Goal: Complete application form

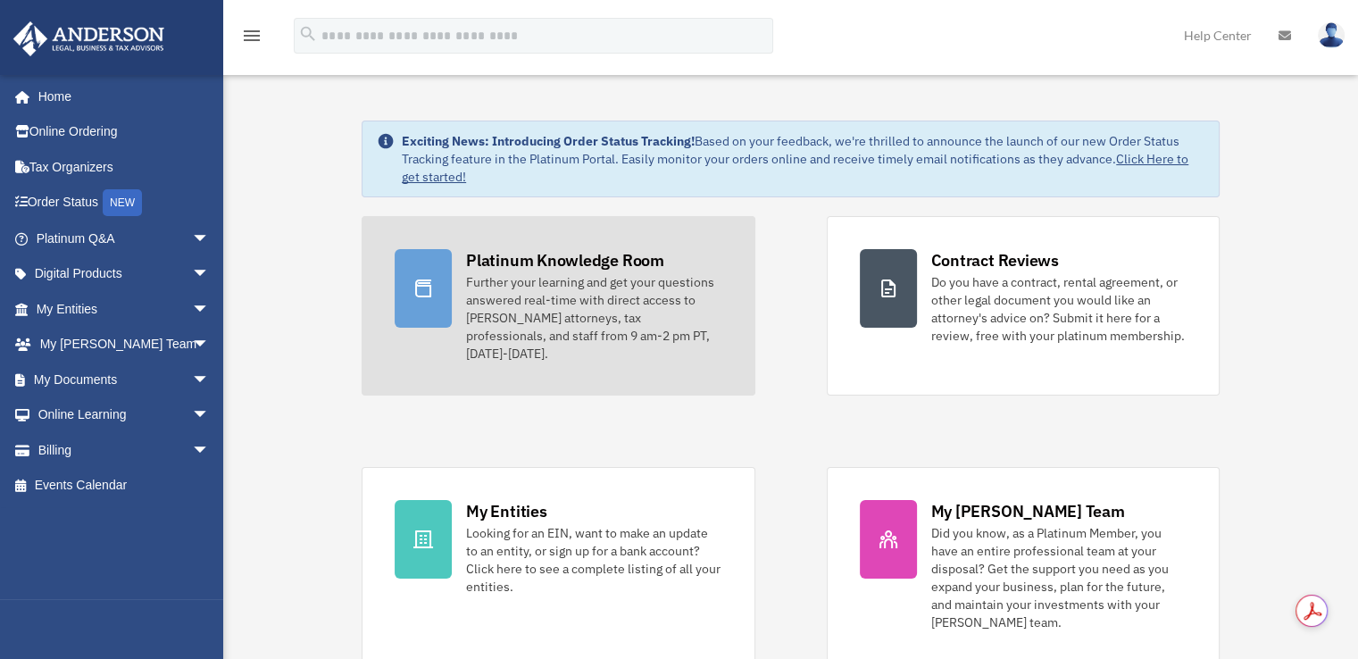
click at [469, 231] on link "Platinum Knowledge Room Further your learning and get your questions answered r…" at bounding box center [557, 305] width 393 height 179
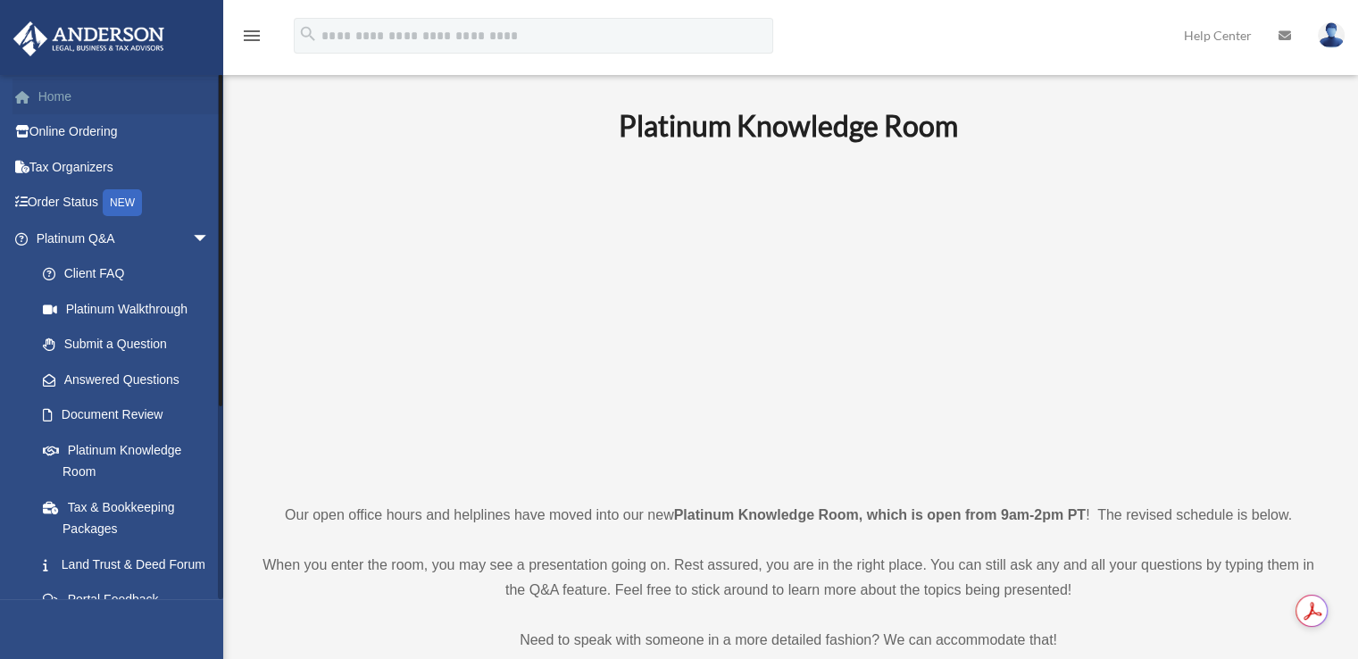
click at [64, 98] on link "Home" at bounding box center [124, 97] width 224 height 36
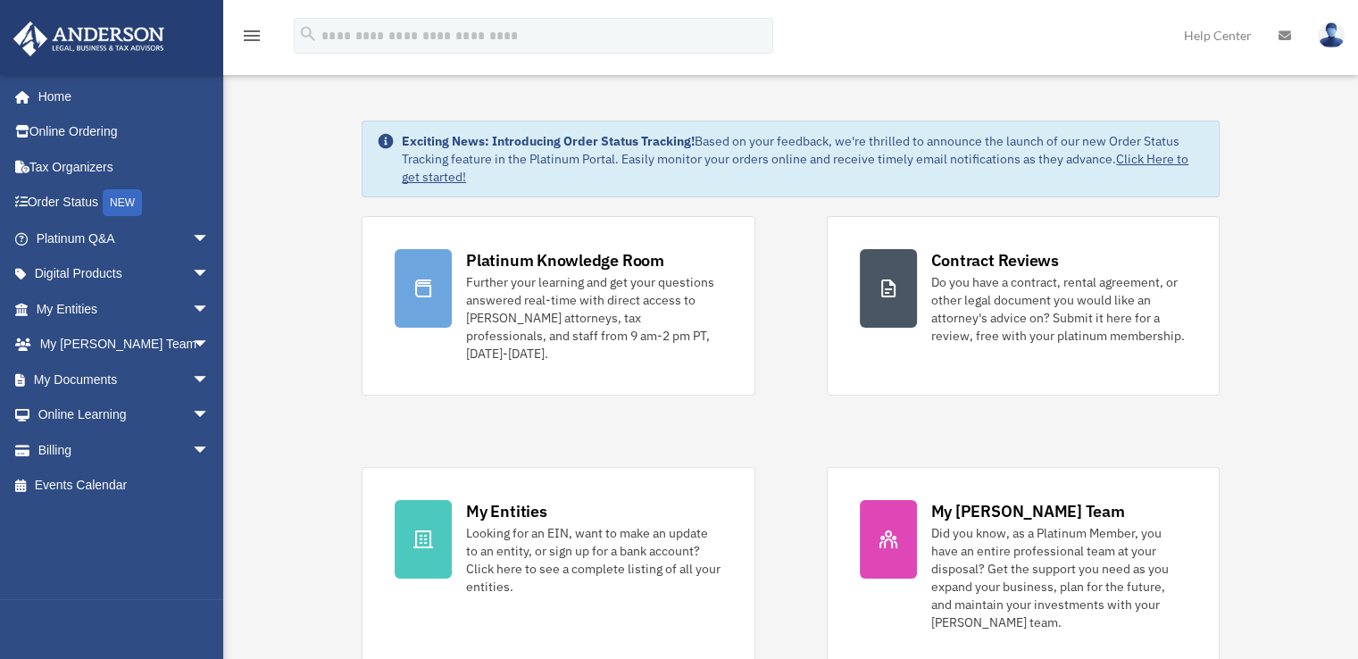
scroll to position [1259, 0]
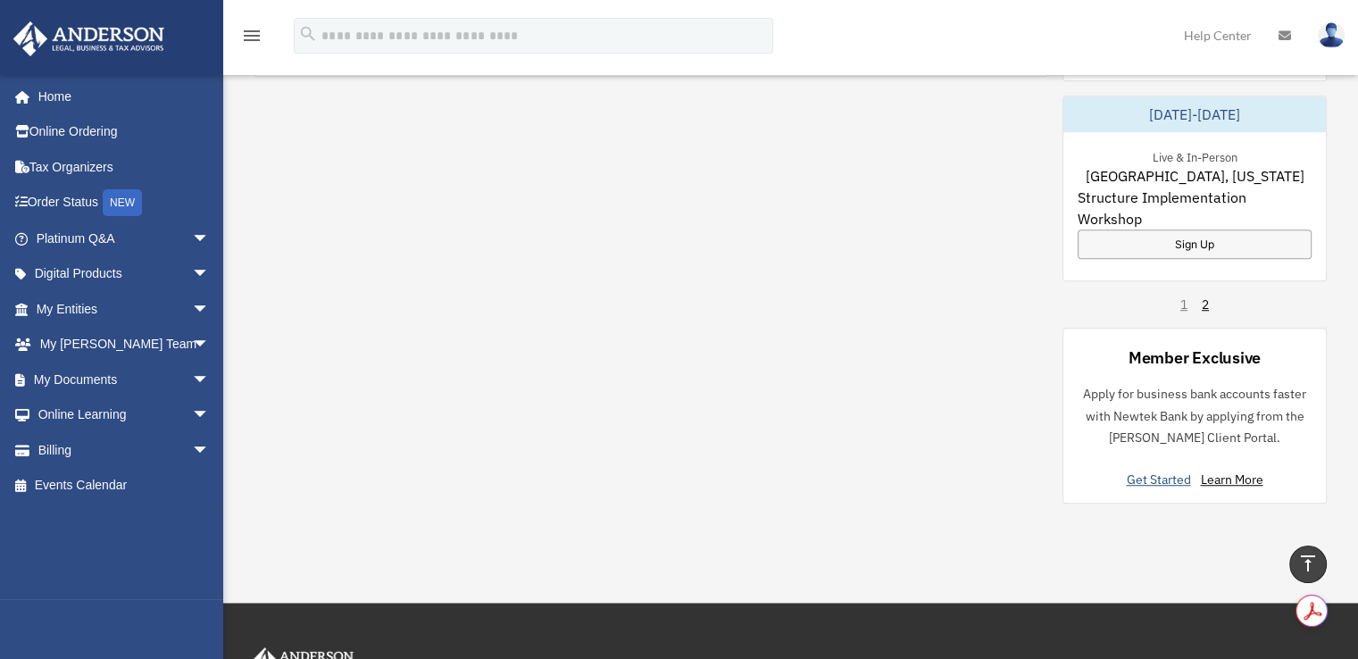
click at [1158, 471] on link "Get Started" at bounding box center [1161, 479] width 71 height 16
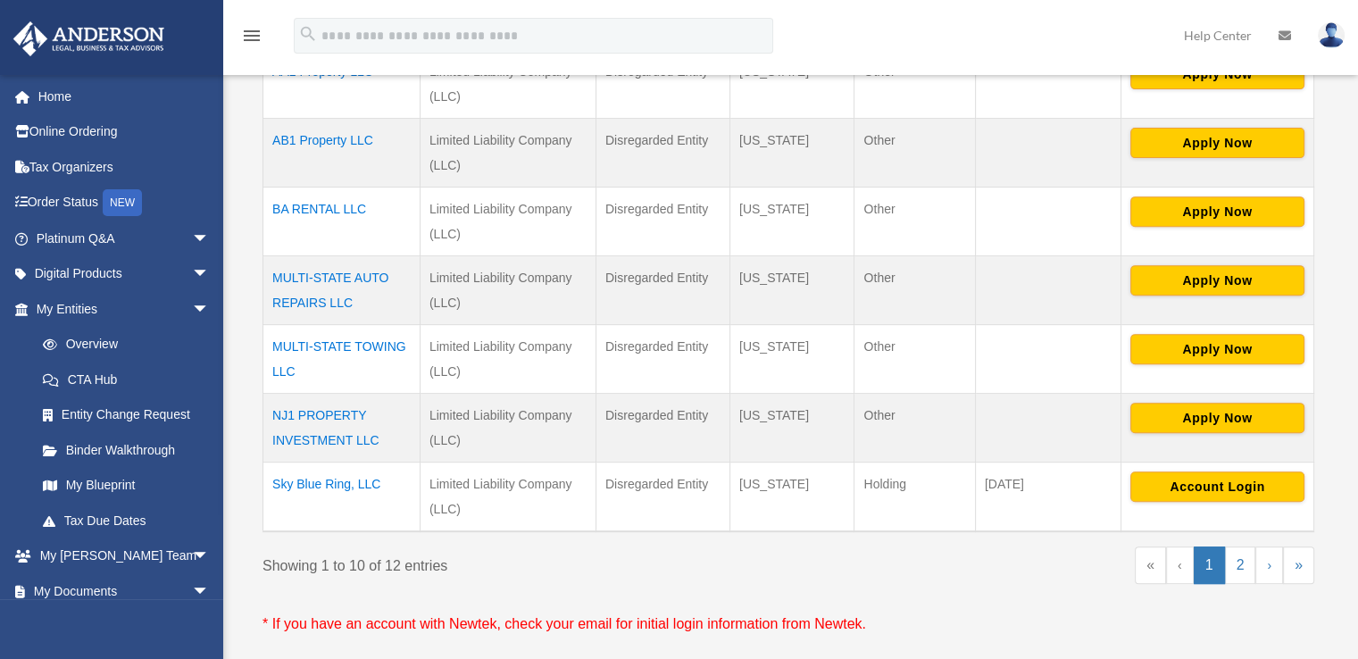
scroll to position [707, 0]
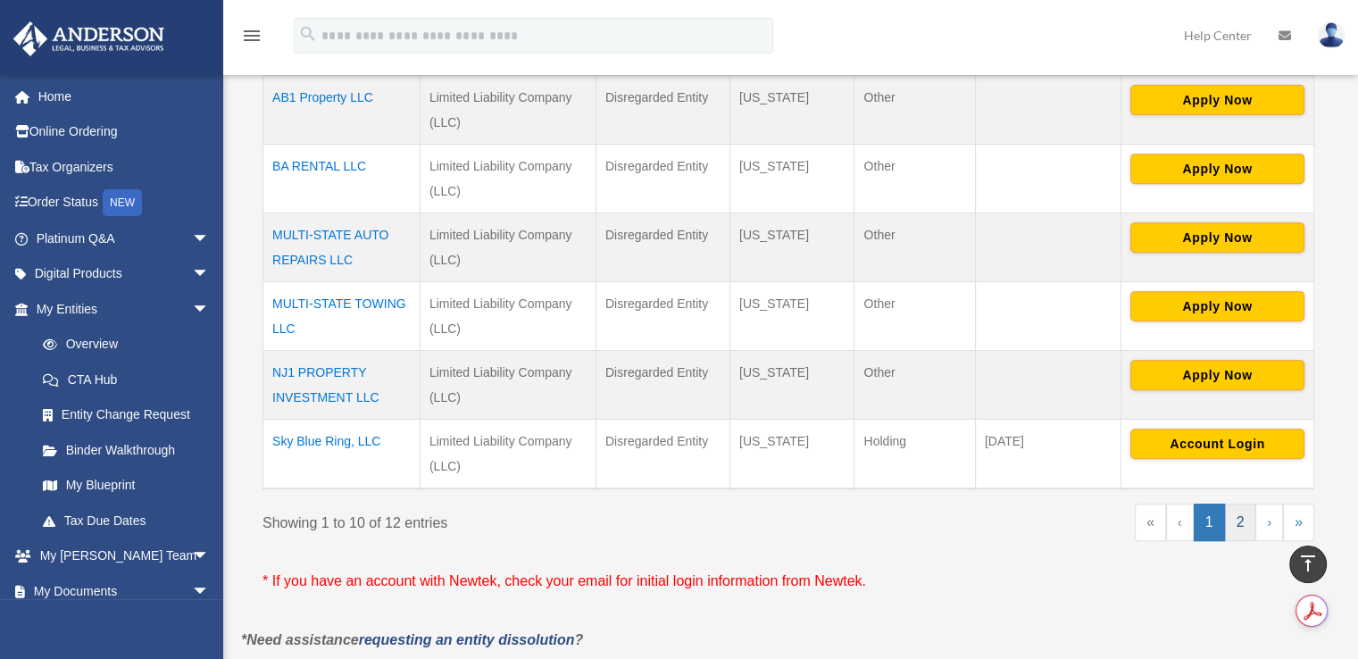
click at [1242, 517] on link "2" at bounding box center [1240, 521] width 31 height 37
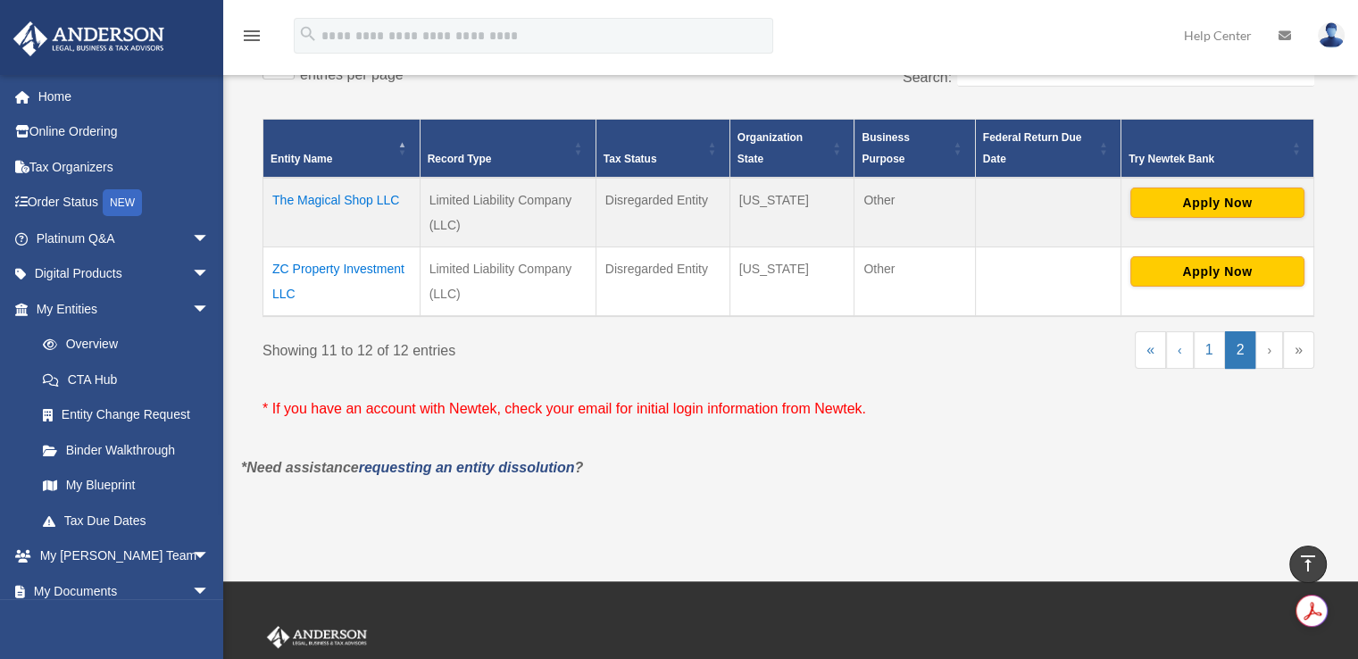
scroll to position [322, 0]
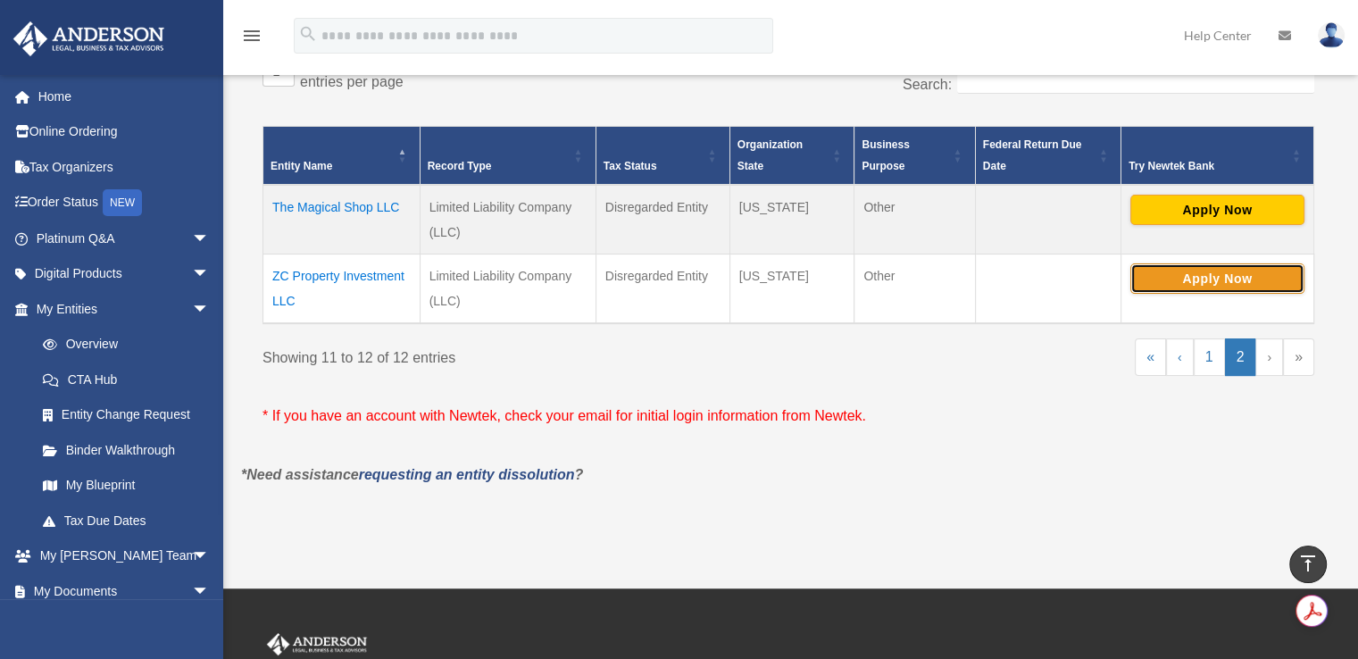
click at [1178, 273] on button "Apply Now" at bounding box center [1217, 278] width 174 height 30
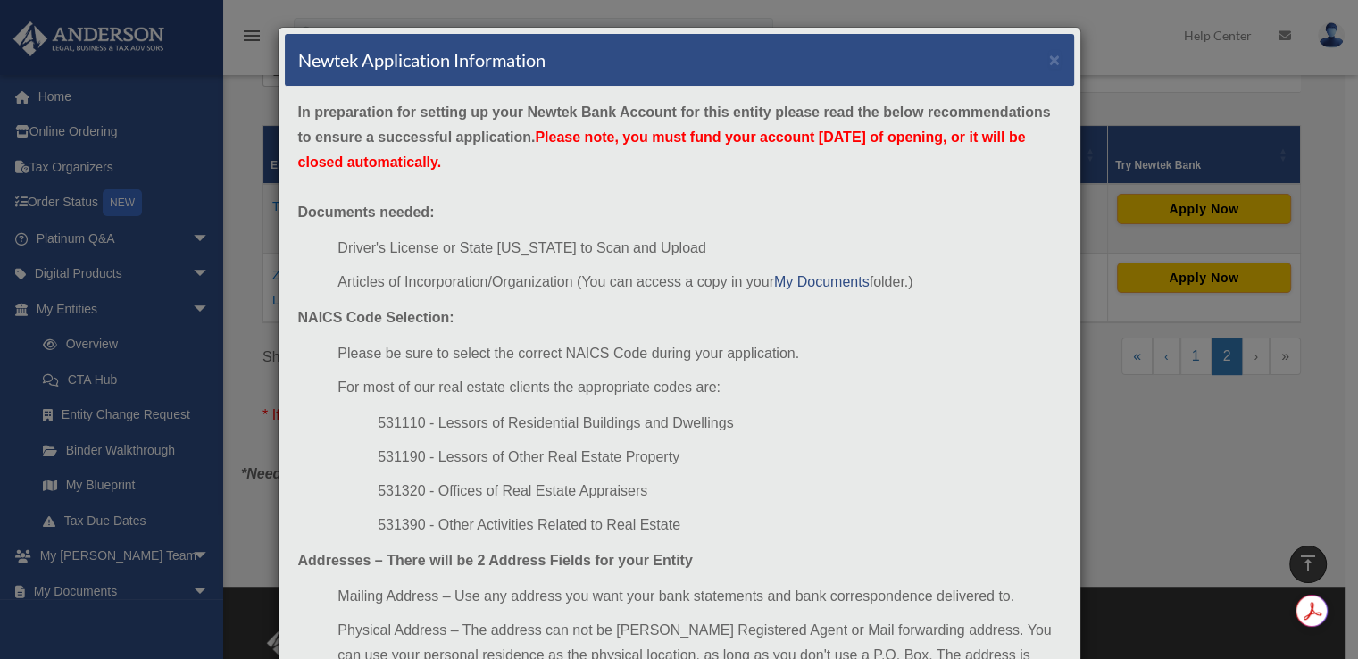
click at [1025, 237] on li "Driver's License or State [US_STATE] to Scan and Upload" at bounding box center [698, 248] width 722 height 25
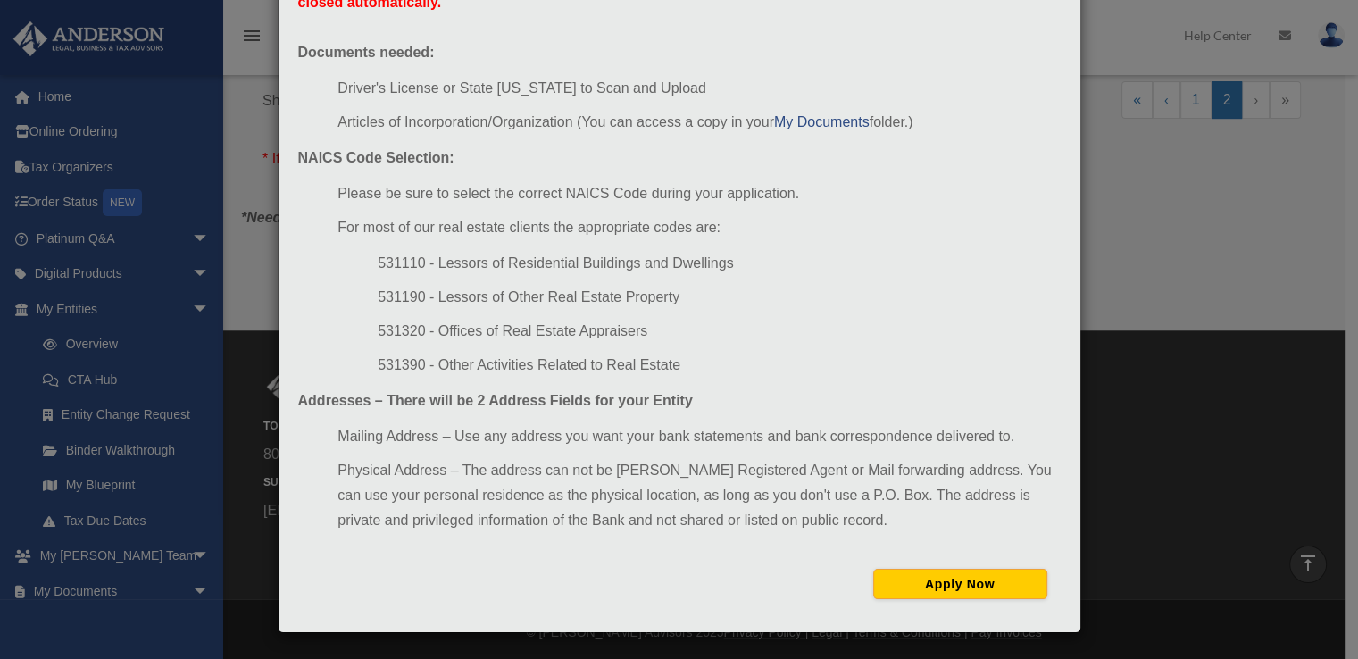
scroll to position [583, 0]
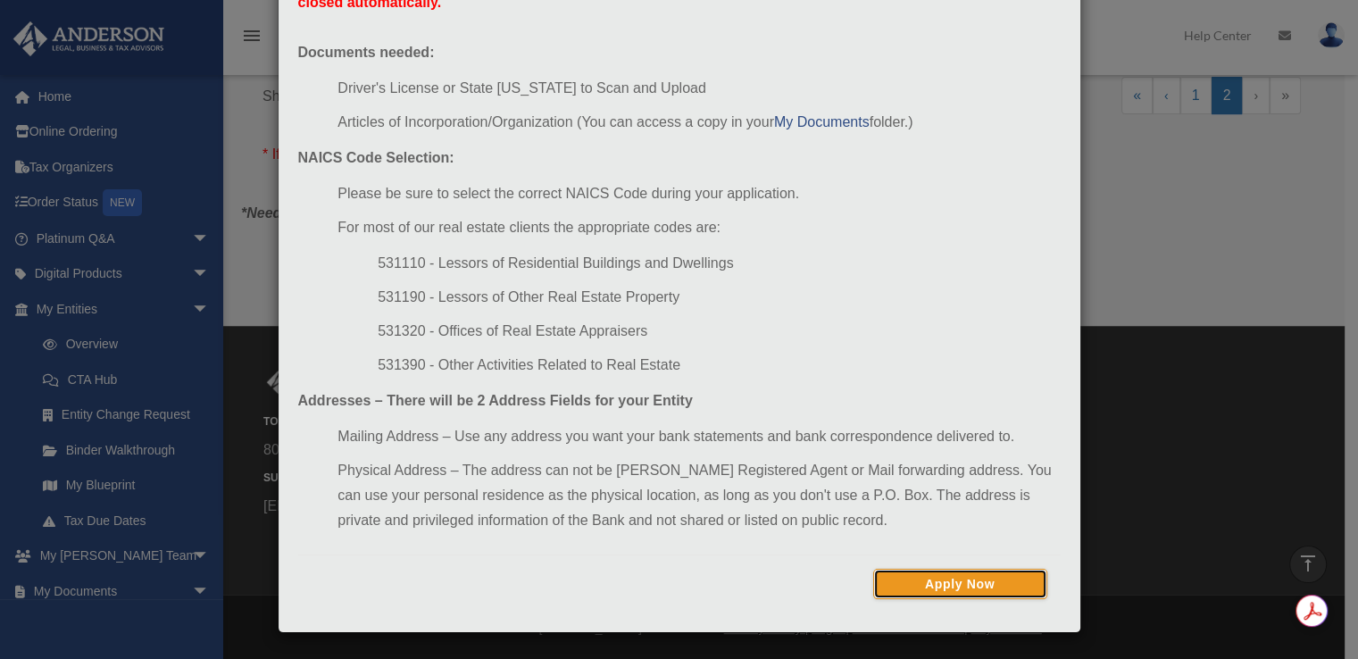
click at [921, 582] on button "Apply Now" at bounding box center [960, 584] width 174 height 30
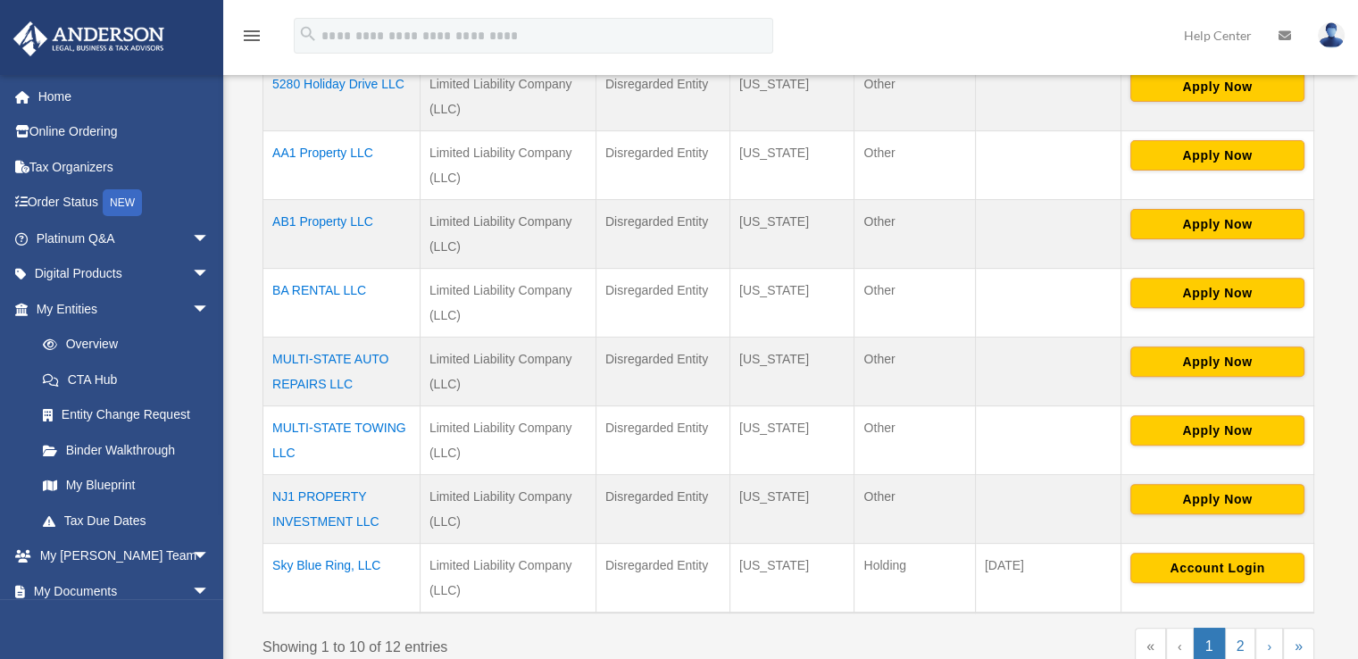
scroll to position [583, 0]
